Goal: Task Accomplishment & Management: Use online tool/utility

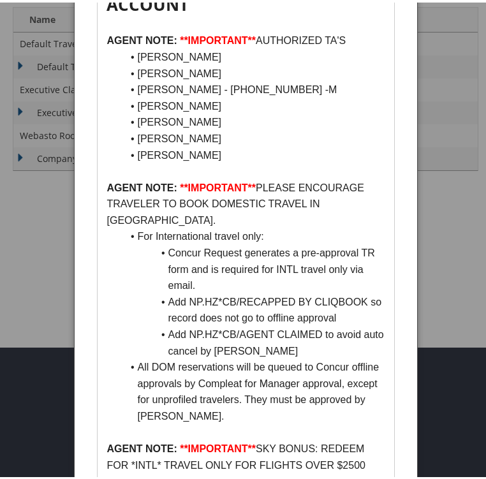
scroll to position [191, 0]
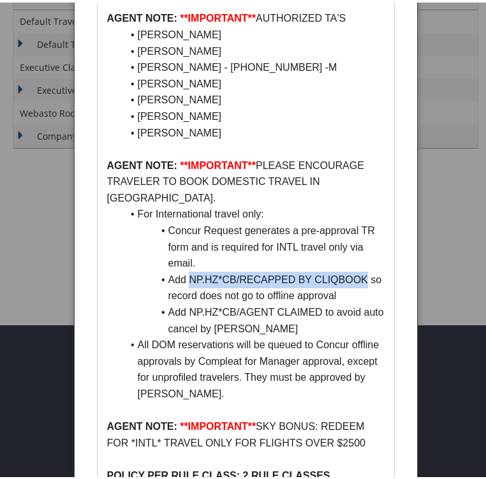
drag, startPoint x: 189, startPoint y: 233, endPoint x: 365, endPoint y: 239, distance: 176.7
click at [365, 269] on li "Add NP.HZ*CB/RECAPPED BY CLIQBOOK so record does not go to offline approval" at bounding box center [253, 285] width 262 height 33
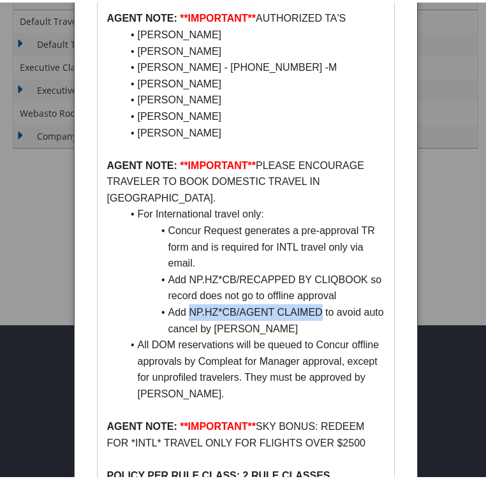
drag, startPoint x: 187, startPoint y: 267, endPoint x: 320, endPoint y: 272, distance: 132.7
click at [320, 301] on li "Add NP.HZ*CB/AGENT CLAIMED to avoid auto cancel by Concur" at bounding box center [253, 317] width 262 height 33
copy li "NP.HZ*CB/AGENT CLAIMED"
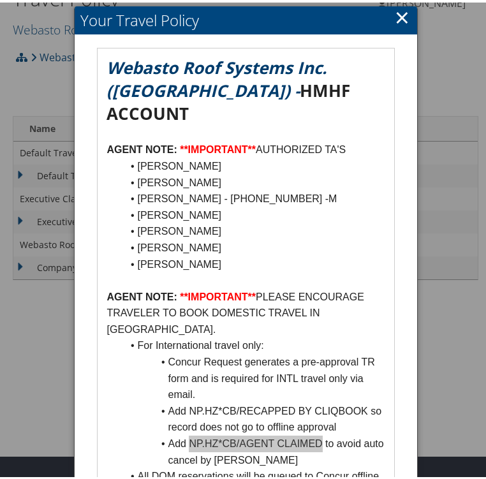
scroll to position [0, 0]
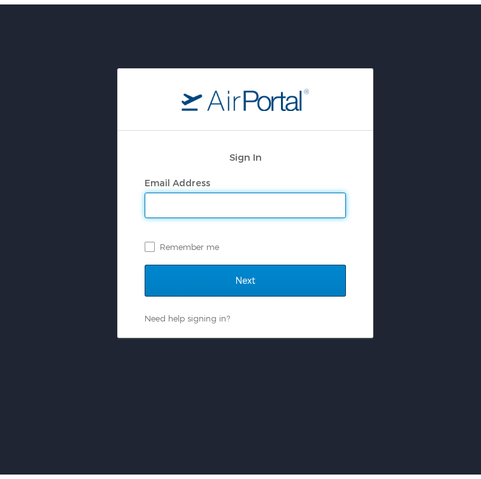
type input "[EMAIL_ADDRESS][PERSON_NAME][DOMAIN_NAME]"
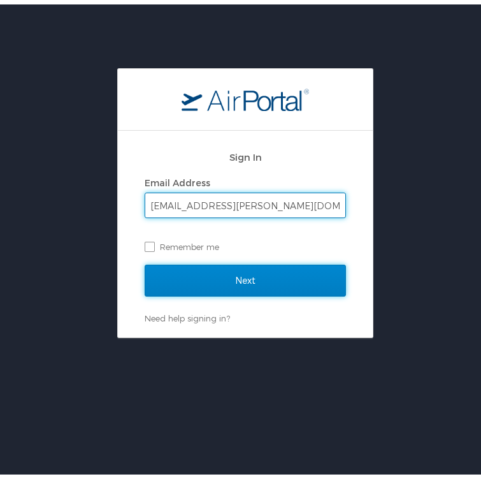
click at [221, 275] on input "Next" at bounding box center [245, 276] width 201 height 32
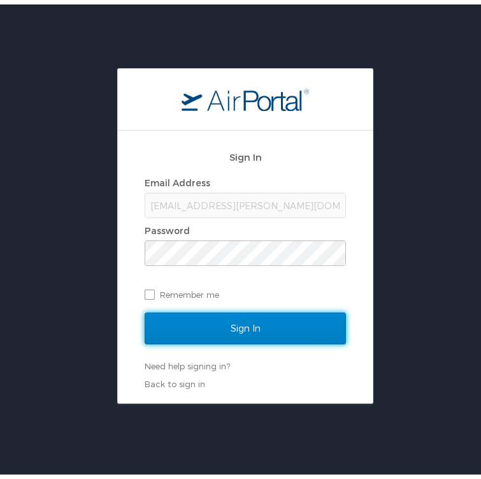
click at [228, 328] on input "Sign In" at bounding box center [245, 324] width 201 height 32
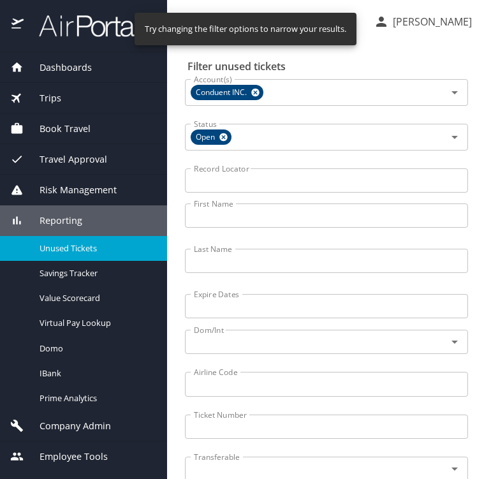
click at [423, 58] on h2 "Filter unused tickets" at bounding box center [328, 66] width 283 height 20
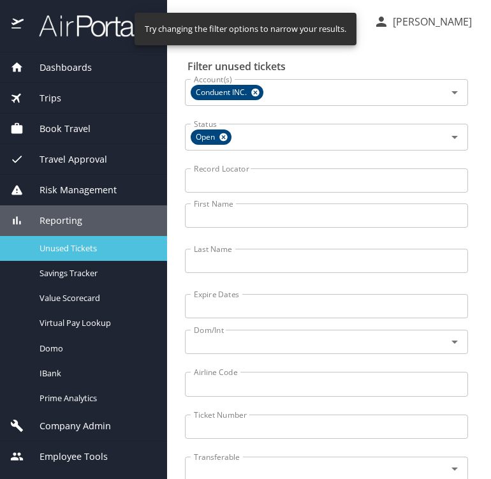
click at [47, 247] on span "Unused Tickets" at bounding box center [96, 248] width 112 height 12
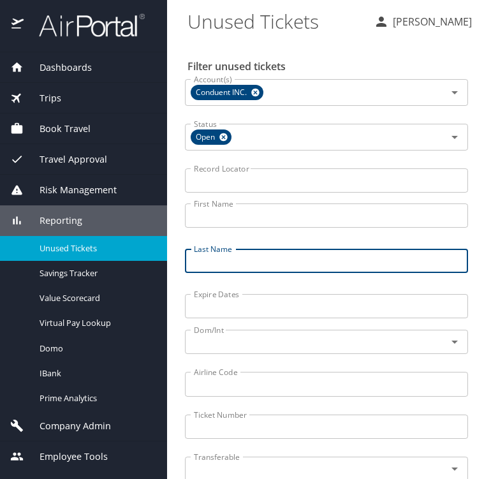
click at [227, 255] on input "Last Name" at bounding box center [326, 261] width 283 height 24
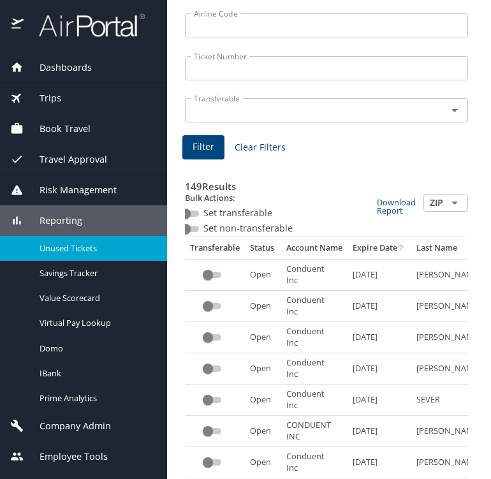
scroll to position [356, 0]
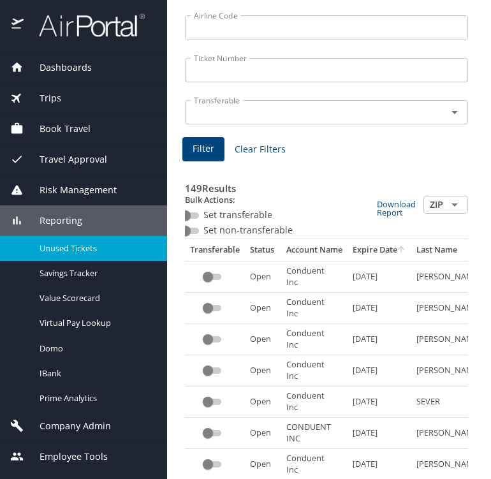
type input "inglish"
click at [201, 150] on span "Filter" at bounding box center [203, 149] width 22 height 16
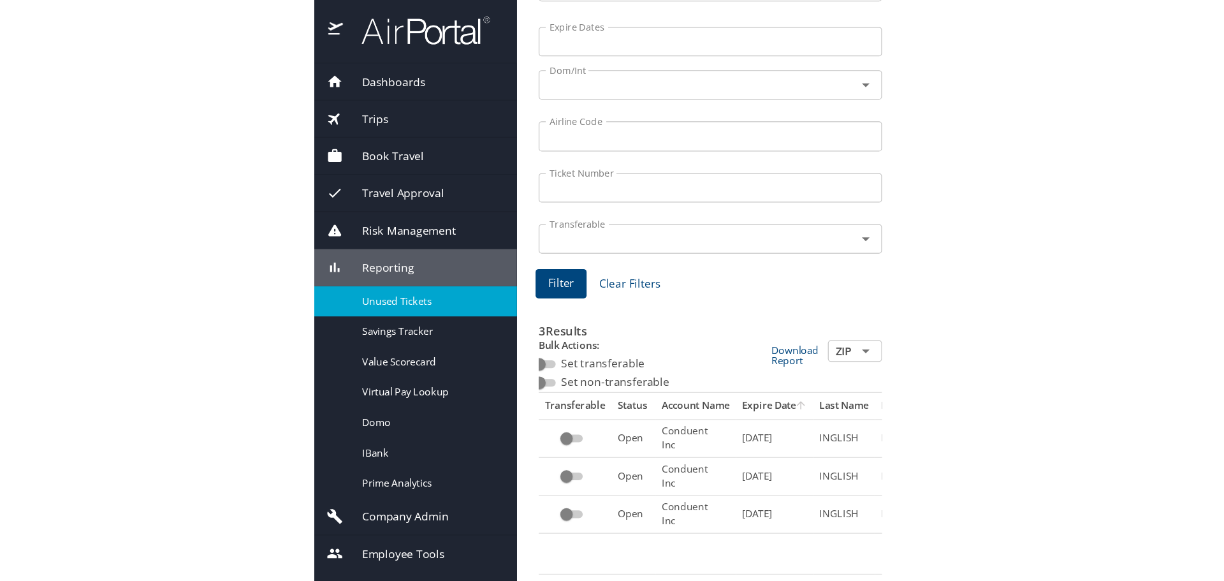
scroll to position [0, 0]
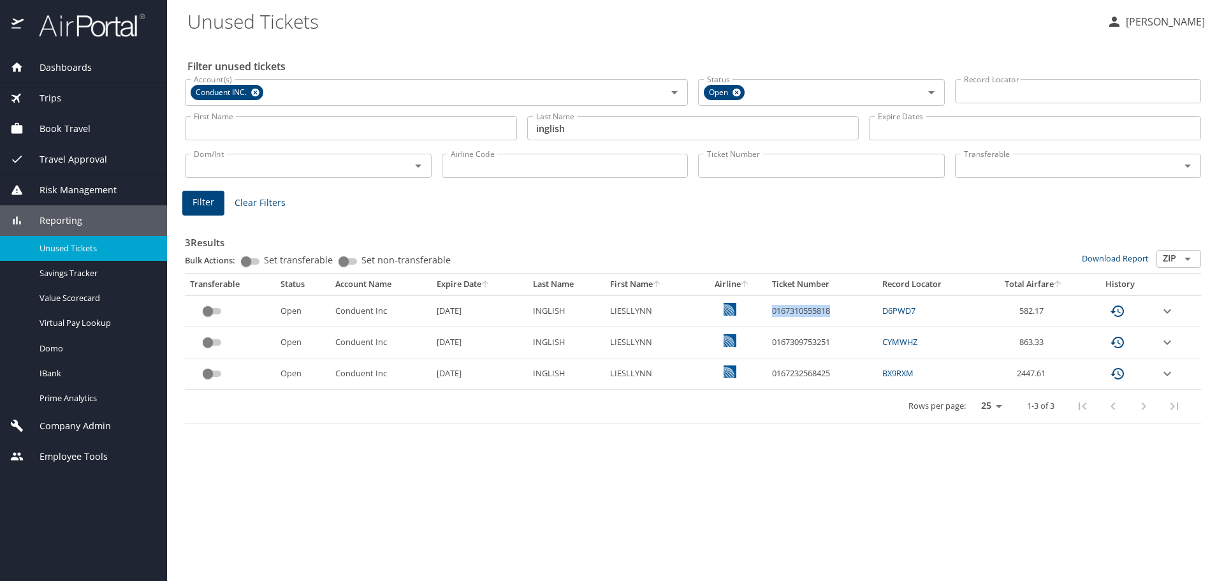
drag, startPoint x: 773, startPoint y: 310, endPoint x: 834, endPoint y: 318, distance: 61.0
click at [490, 318] on td "0167310555818" at bounding box center [822, 310] width 111 height 31
copy td "0167310555818"
drag, startPoint x: 774, startPoint y: 344, endPoint x: 832, endPoint y: 342, distance: 57.4
click at [490, 342] on td "0167309753251" at bounding box center [822, 342] width 111 height 31
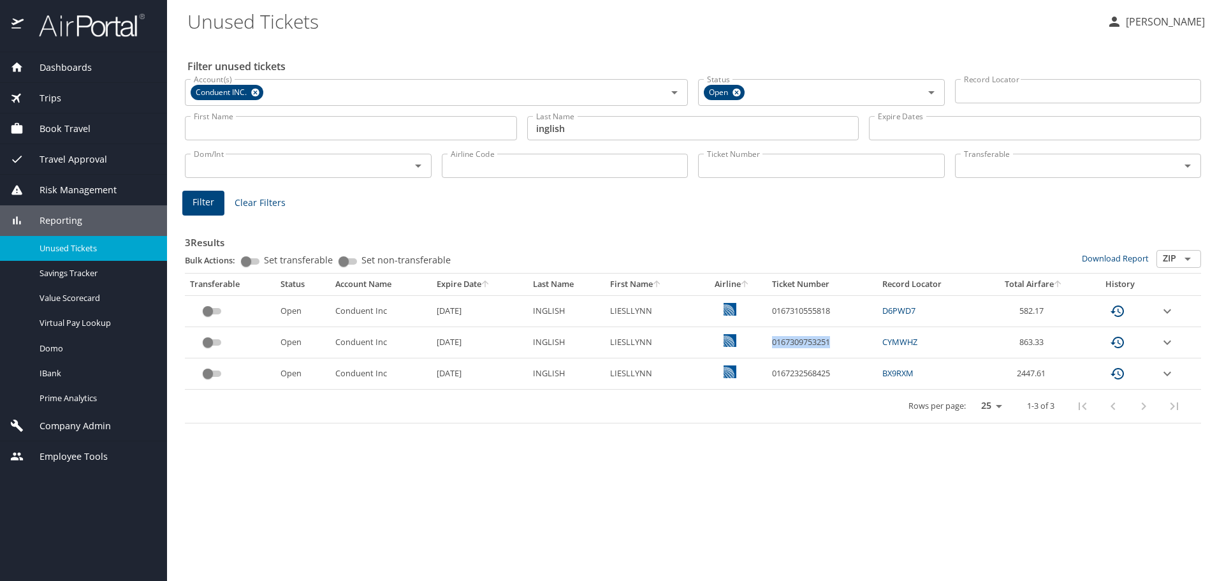
copy td "0167309753251"
click at [490, 419] on div "Rows per page: 25 50 100 1-3 of 3" at bounding box center [690, 405] width 1001 height 33
drag, startPoint x: 774, startPoint y: 342, endPoint x: 836, endPoint y: 342, distance: 61.8
click at [490, 342] on td "0167309753251" at bounding box center [822, 342] width 111 height 31
copy td "0167309753251"
